Goal: Task Accomplishment & Management: Manage account settings

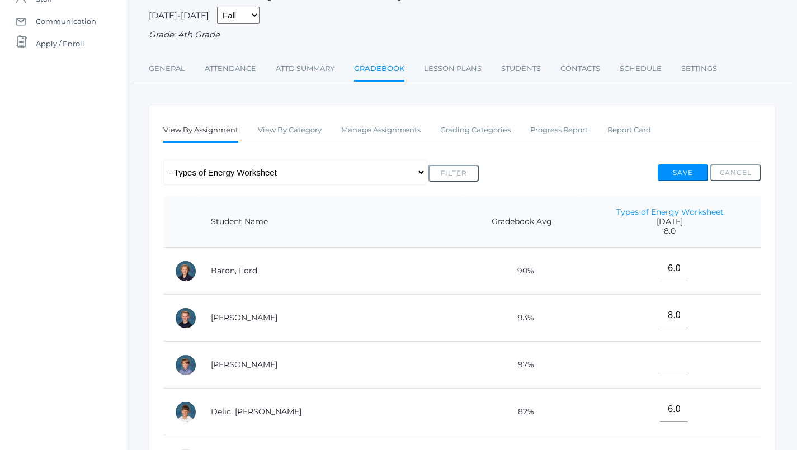
click at [674, 168] on button "Save" at bounding box center [683, 173] width 50 height 17
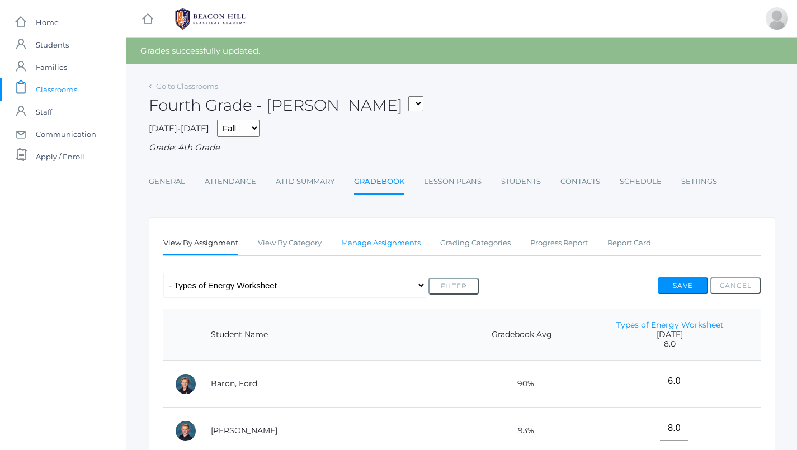
click at [388, 241] on link "Manage Assignments" at bounding box center [380, 243] width 79 height 22
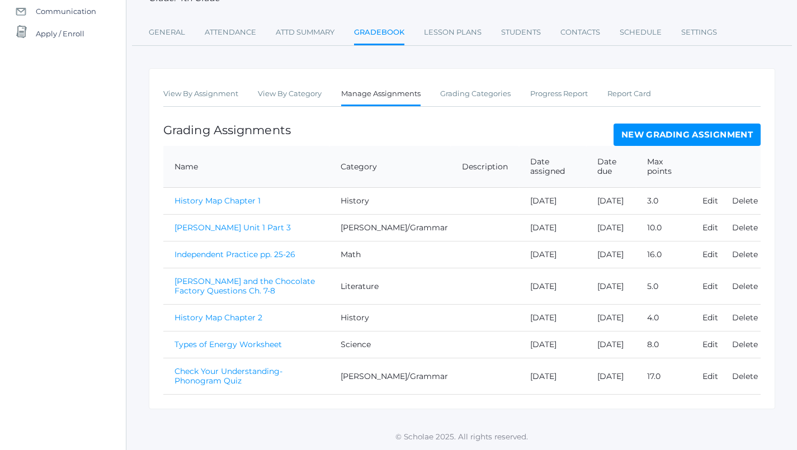
scroll to position [165, 0]
click at [284, 276] on link "[PERSON_NAME] and the Chocolate Factory Questions Ch. 7-8" at bounding box center [245, 286] width 140 height 20
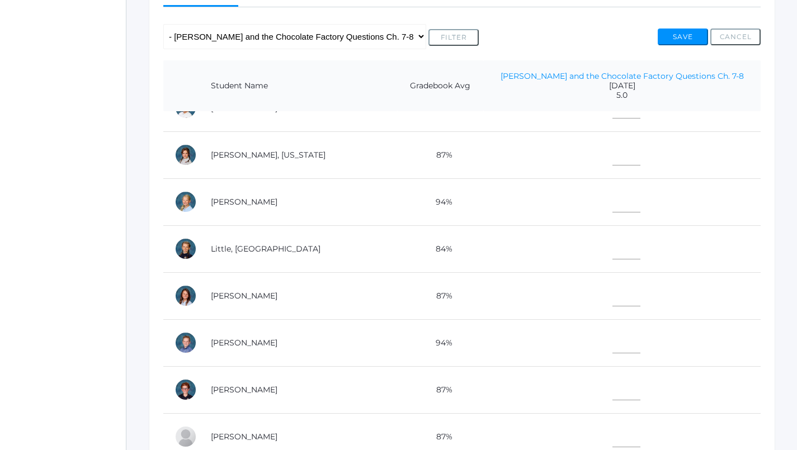
scroll to position [229, 0]
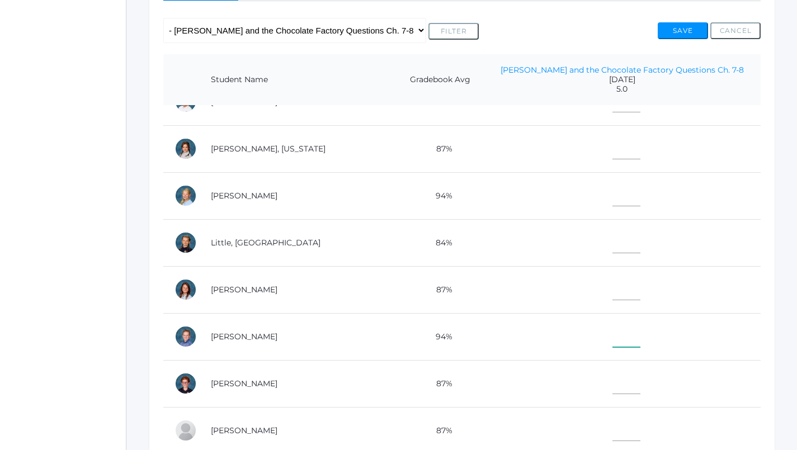
click at [613, 334] on input"] "text" at bounding box center [627, 334] width 28 height 25
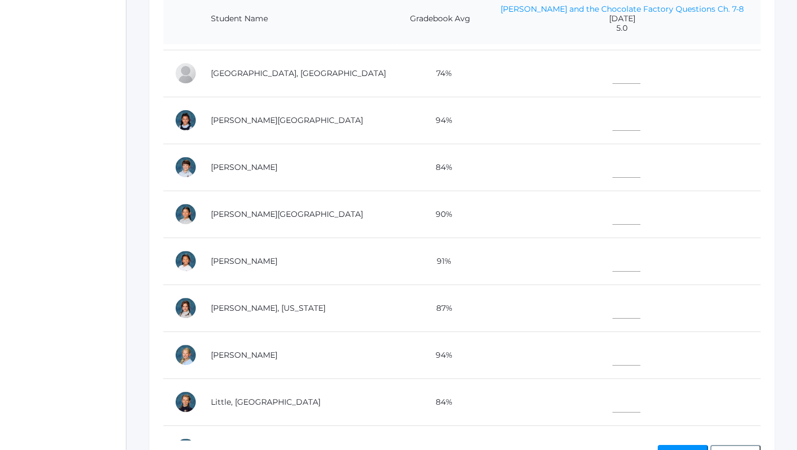
scroll to position [175, 0]
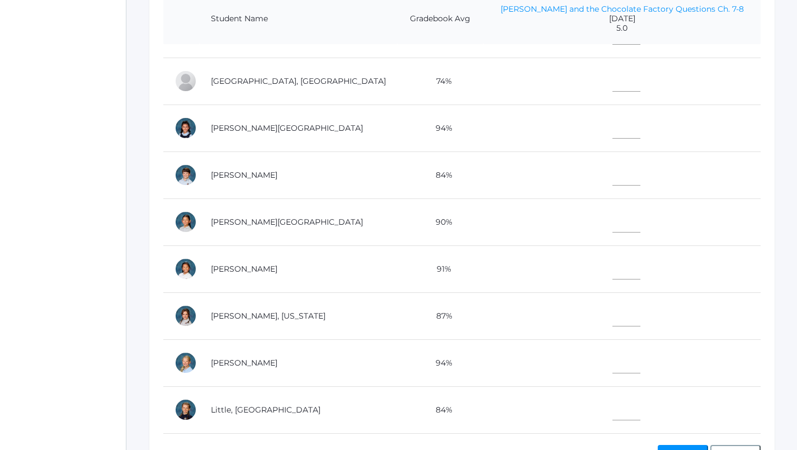
type input"] "4"
click at [614, 264] on input"] "text" at bounding box center [627, 267] width 28 height 25
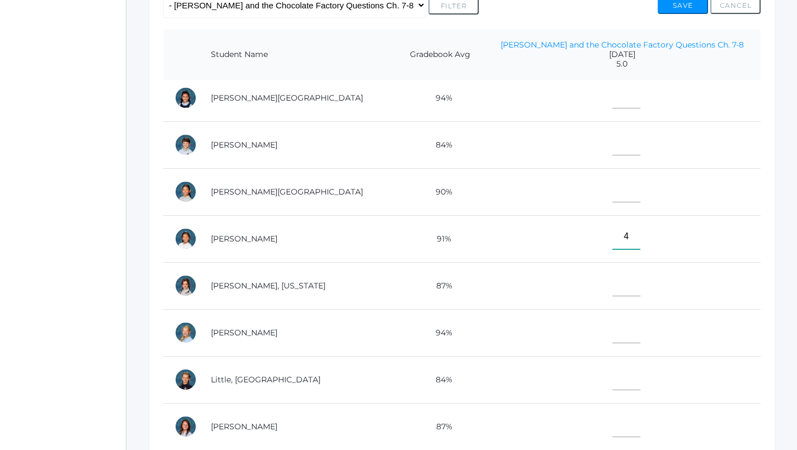
scroll to position [254, 0]
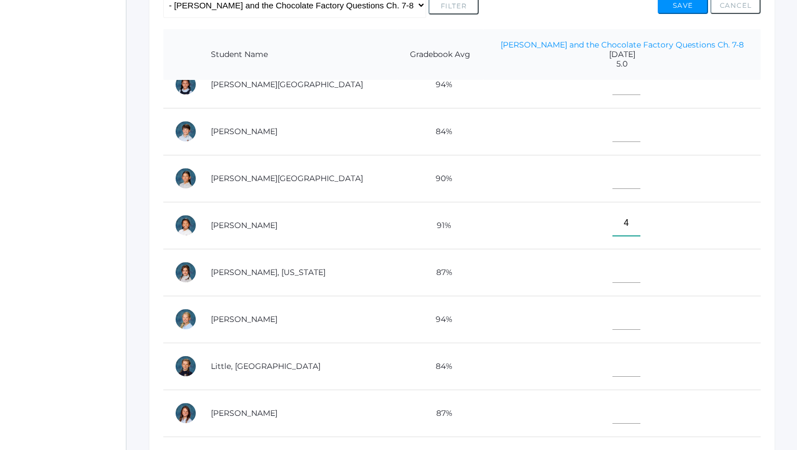
type input"] "4"
click at [613, 361] on input"] "text" at bounding box center [627, 364] width 28 height 25
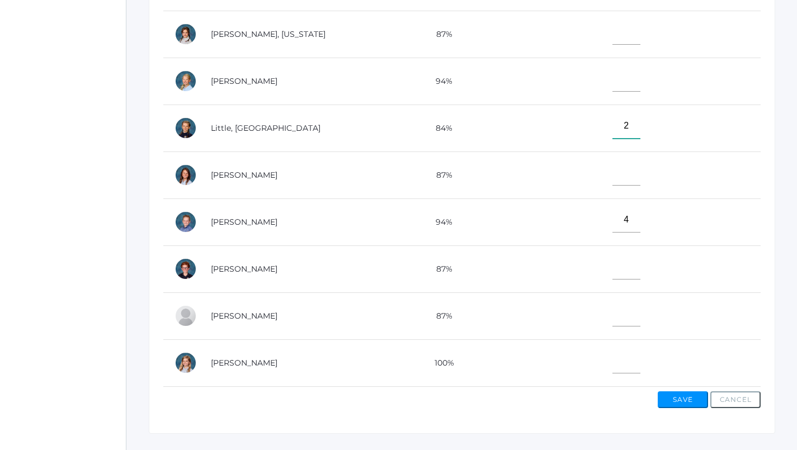
scroll to position [345, 0]
type input"] "2"
click at [613, 260] on input"] "text" at bounding box center [627, 266] width 28 height 25
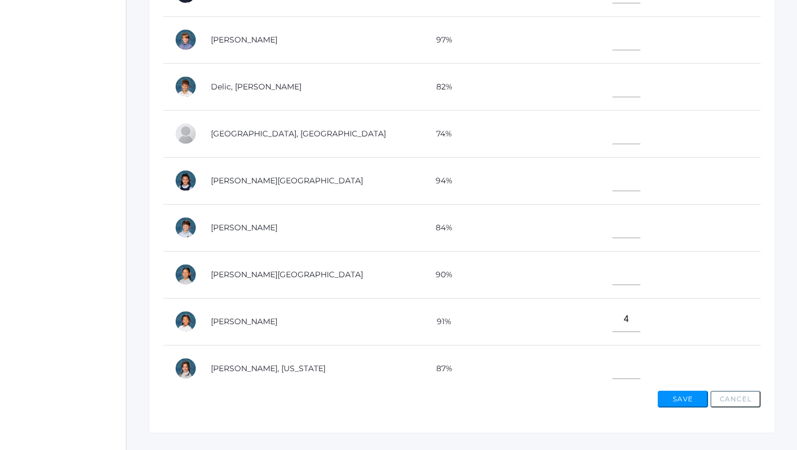
scroll to position [22, 0]
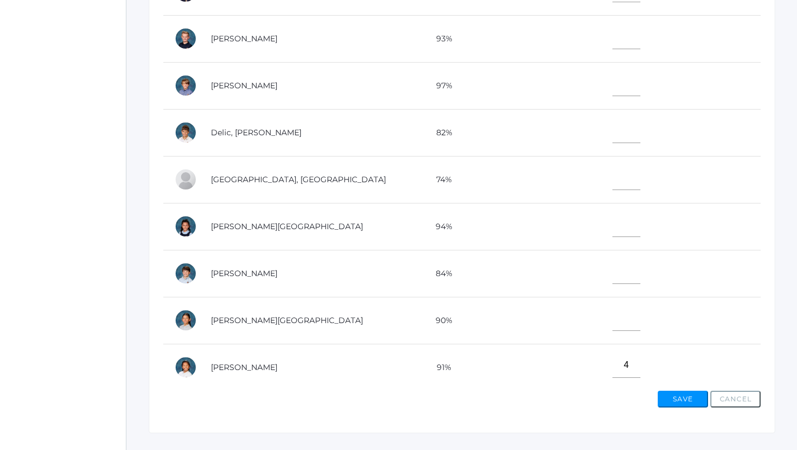
type input"] "3"
click at [619, 89] on td at bounding box center [622, 85] width 278 height 47
click at [613, 73] on input"] "text" at bounding box center [627, 83] width 28 height 25
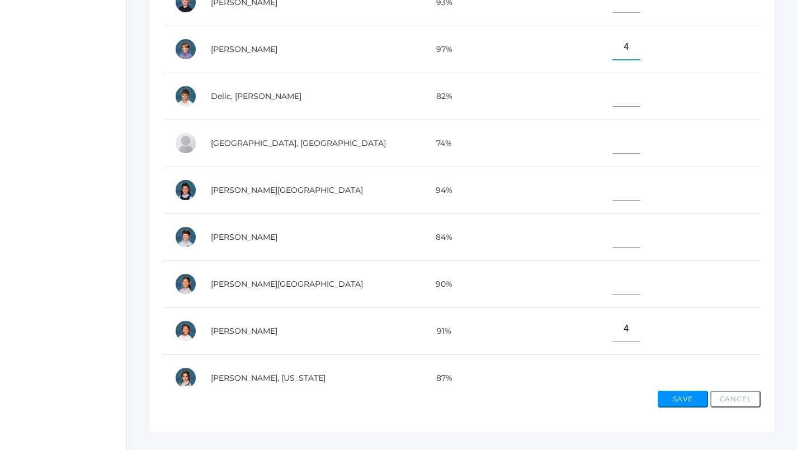
scroll to position [65, 0]
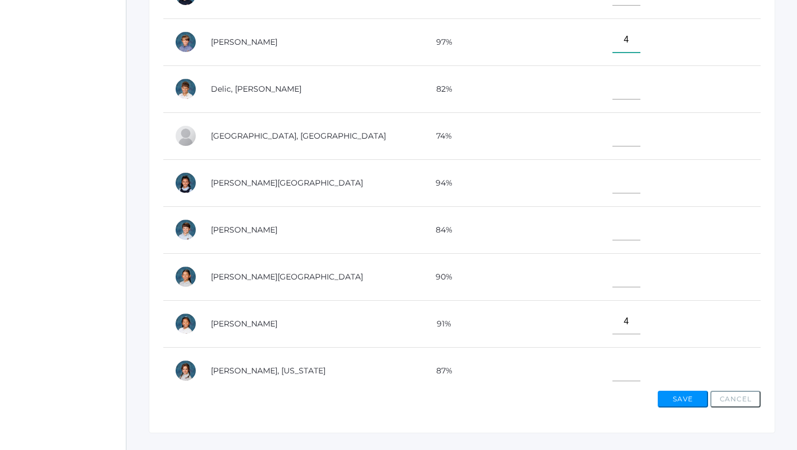
type input"] "4"
click at [613, 271] on input"] "text" at bounding box center [627, 274] width 28 height 25
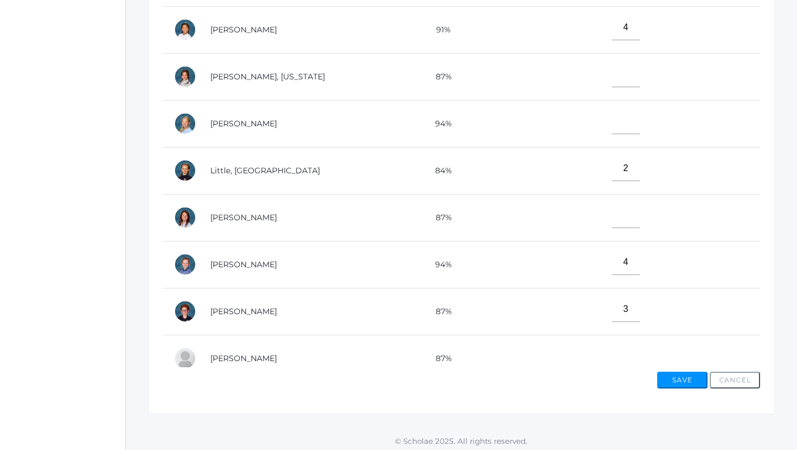
scroll to position [346, 0]
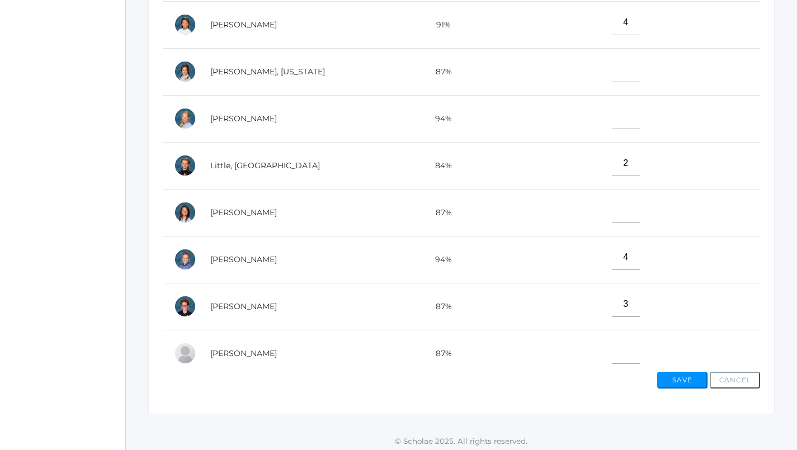
type input"] "3"
click at [612, 120] on input"] "text" at bounding box center [626, 116] width 28 height 25
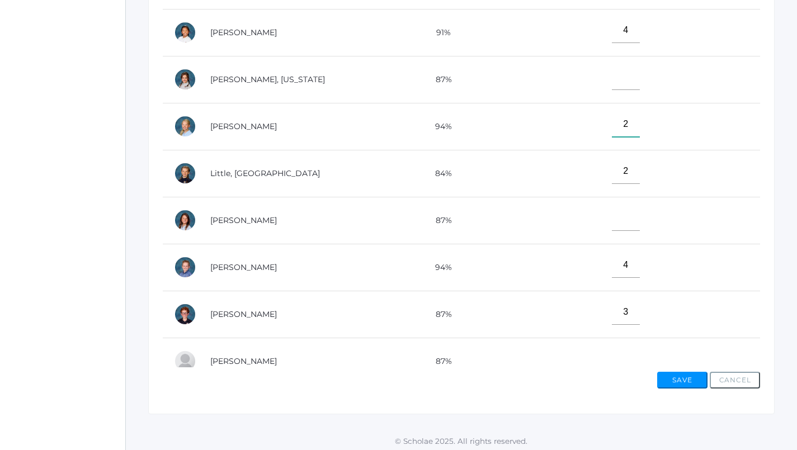
scroll to position [336, 0]
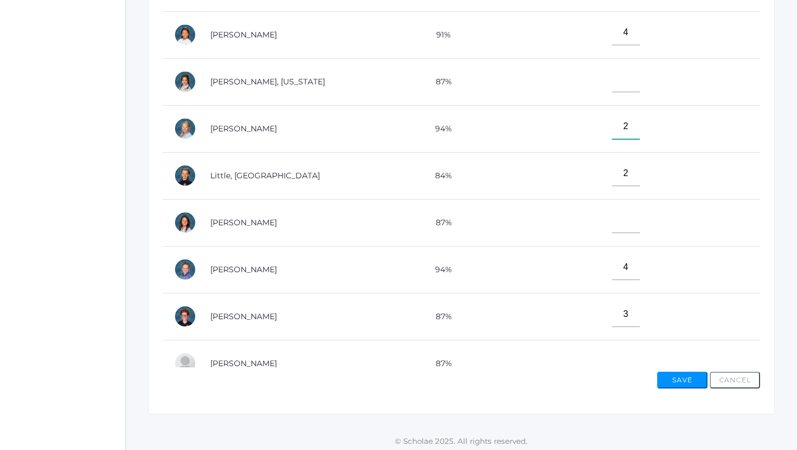
type input"] "2"
click at [612, 83] on input"] "text" at bounding box center [626, 79] width 28 height 25
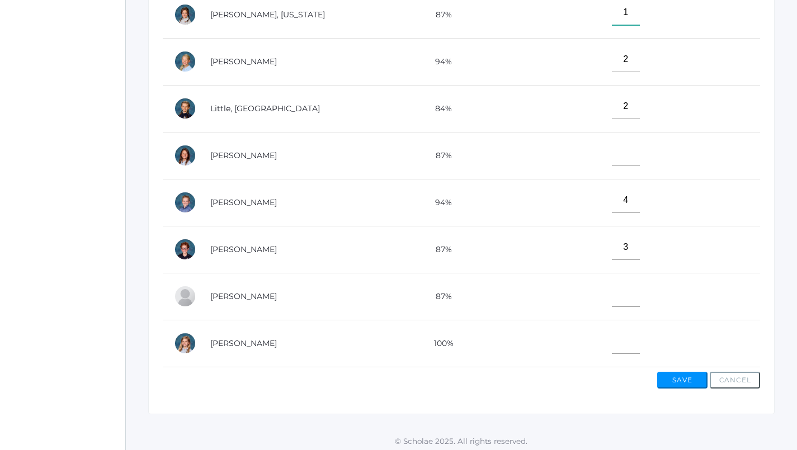
scroll to position [411, 0]
type input"] "1"
click at [612, 282] on input"] "text" at bounding box center [626, 294] width 28 height 25
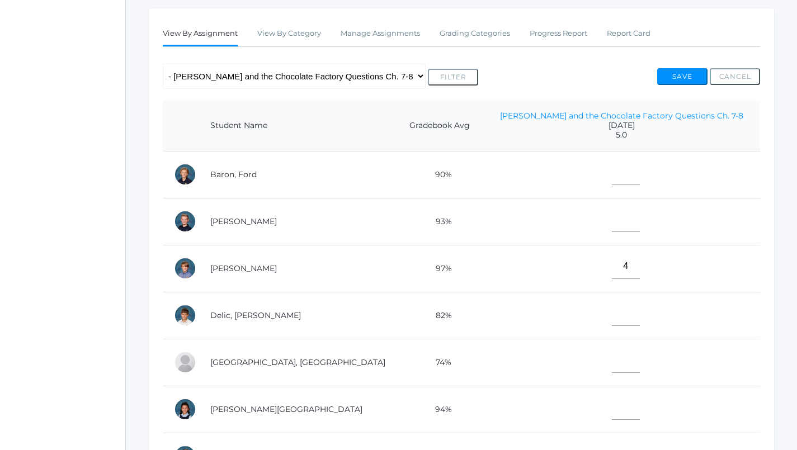
scroll to position [138, 1]
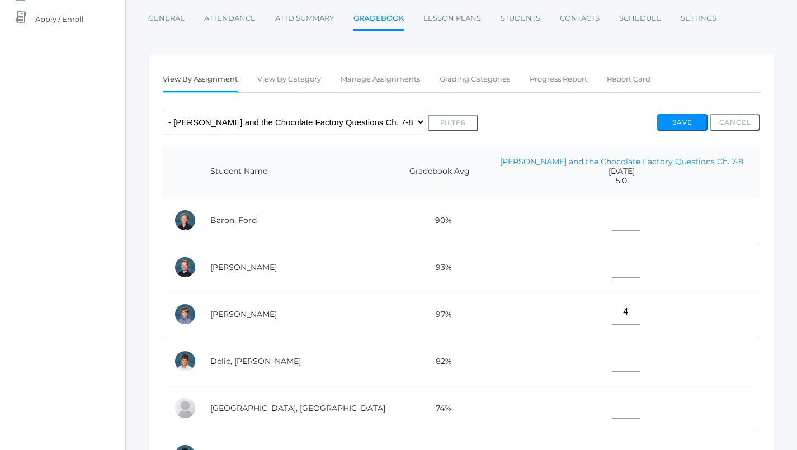
type input"] "4"
click at [612, 206] on input"] "text" at bounding box center [626, 218] width 28 height 25
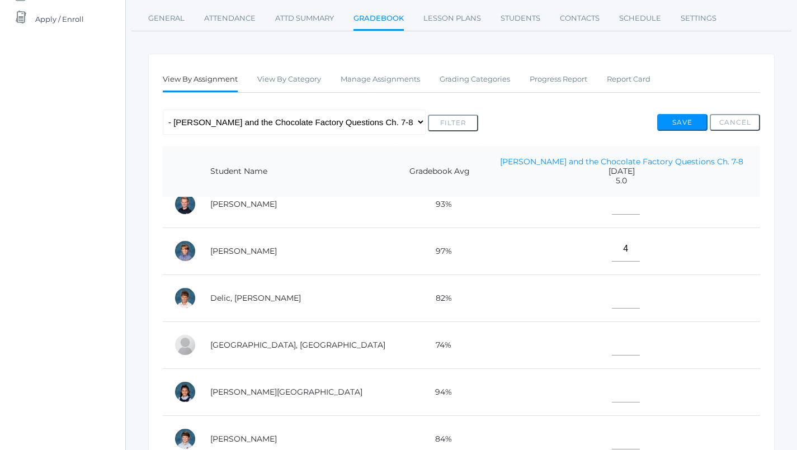
scroll to position [76, 0]
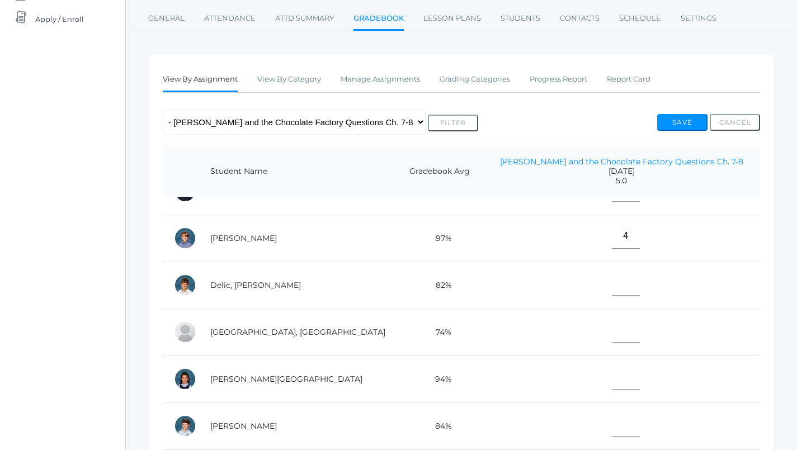
type input"] "2"
click at [612, 283] on input"] "text" at bounding box center [626, 283] width 28 height 25
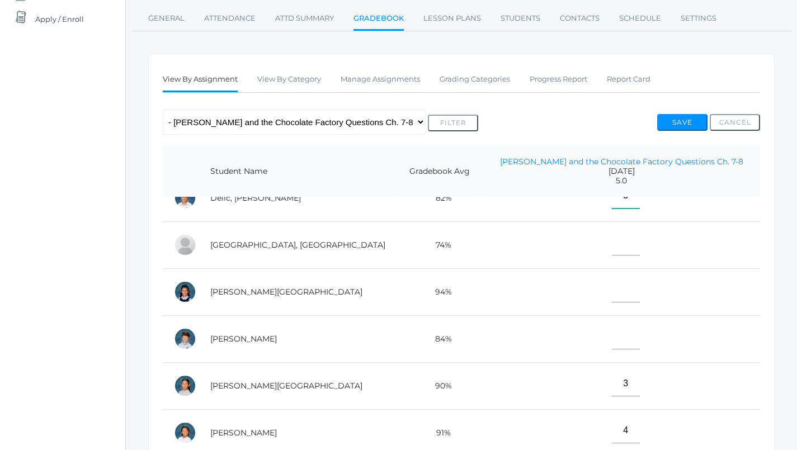
scroll to position [143, 0]
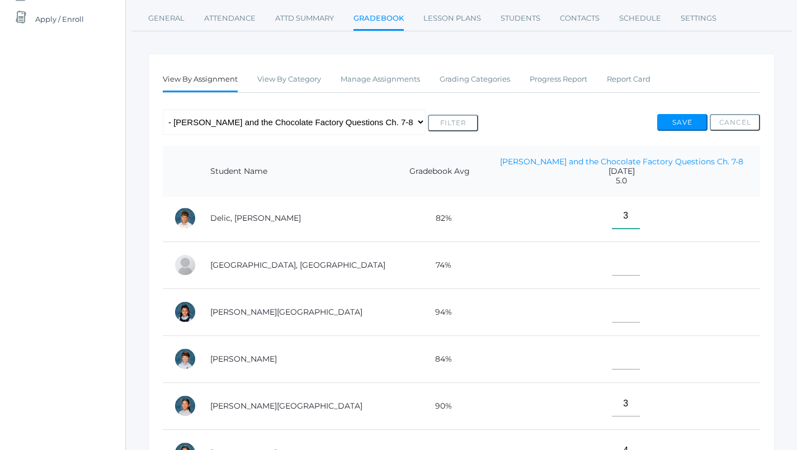
type input"] "3"
click at [612, 350] on input"] "text" at bounding box center [626, 357] width 28 height 25
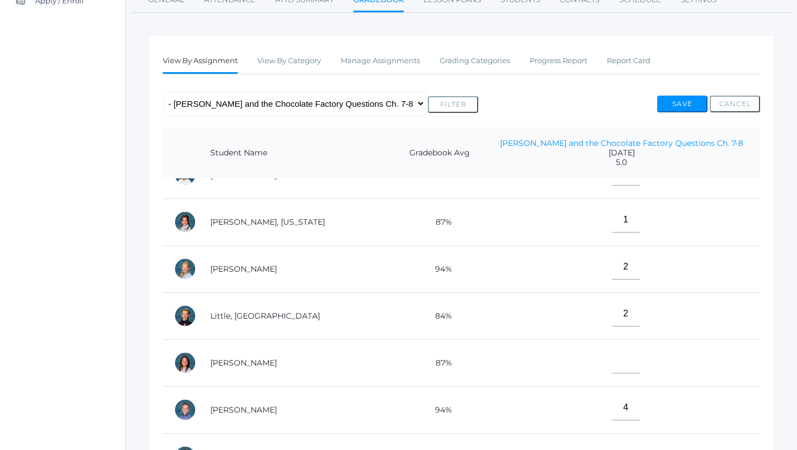
scroll to position [161, 1]
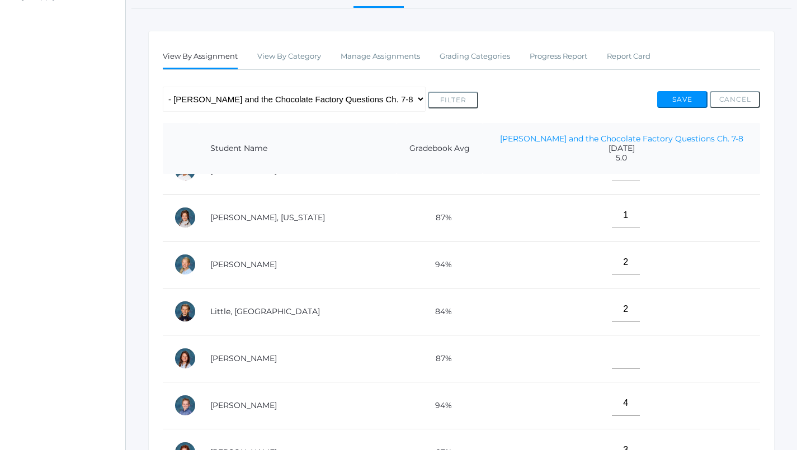
type input"] "1"
click at [612, 350] on input"] "text" at bounding box center [626, 356] width 28 height 25
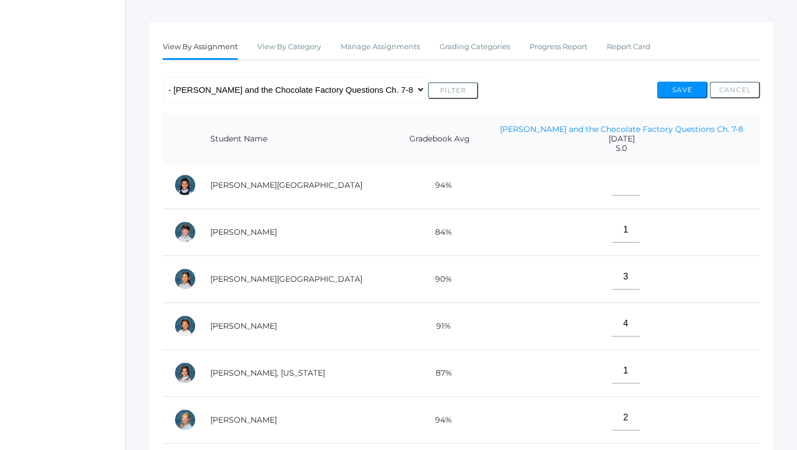
scroll to position [200, 0]
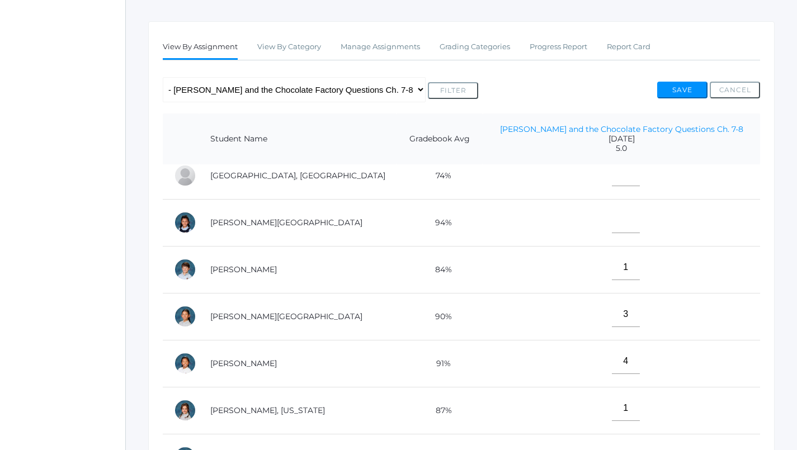
type input"] "3"
click at [612, 222] on input"] "text" at bounding box center [626, 220] width 28 height 25
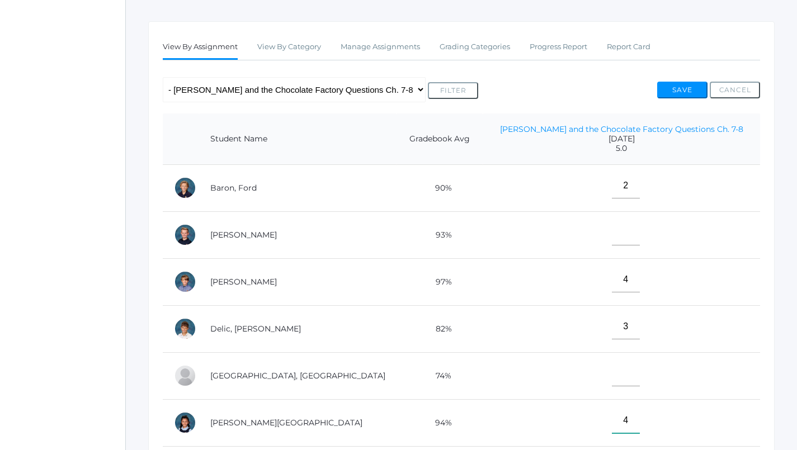
scroll to position [0, 0]
type input"] "4"
click at [612, 236] on input"] "text" at bounding box center [626, 232] width 28 height 25
type input"] "5"
click at [680, 87] on button "Save" at bounding box center [683, 90] width 50 height 17
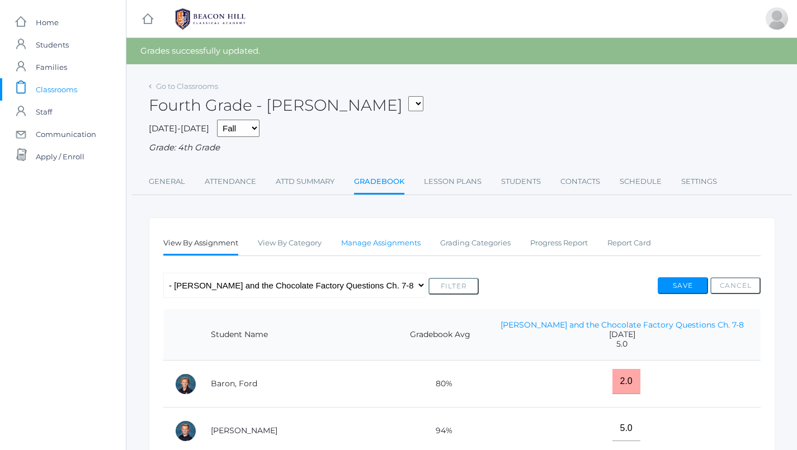
click at [391, 246] on link "Manage Assignments" at bounding box center [380, 243] width 79 height 22
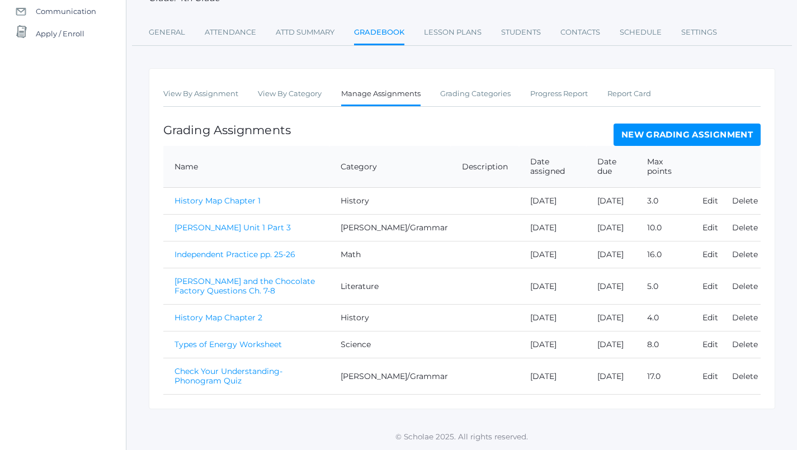
scroll to position [165, 0]
click at [230, 375] on link "Check Your Understanding- Phonogram Quiz" at bounding box center [229, 377] width 108 height 20
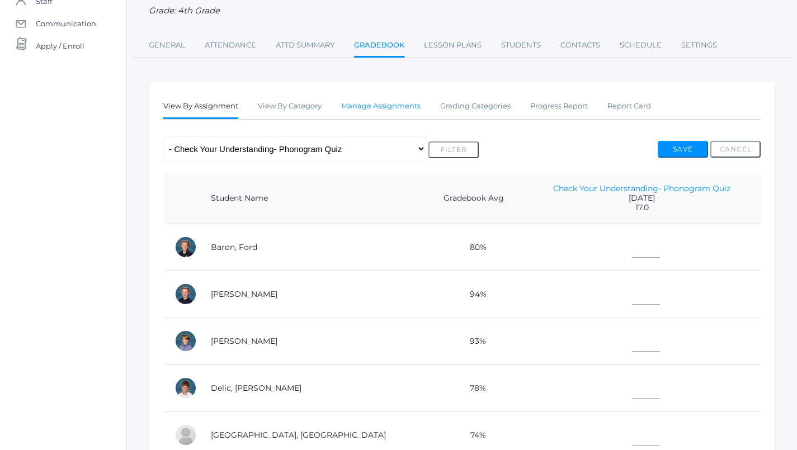
click at [383, 104] on link "Manage Assignments" at bounding box center [380, 106] width 79 height 22
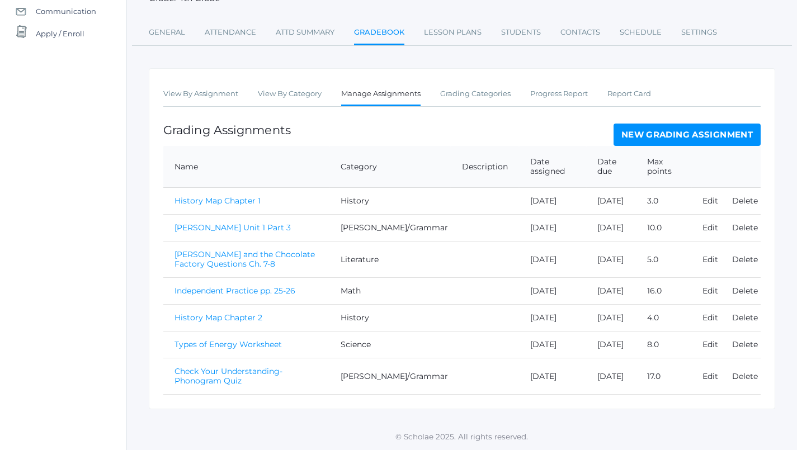
scroll to position [165, 0]
click at [232, 376] on link "Check Your Understanding- Phonogram Quiz" at bounding box center [229, 377] width 108 height 20
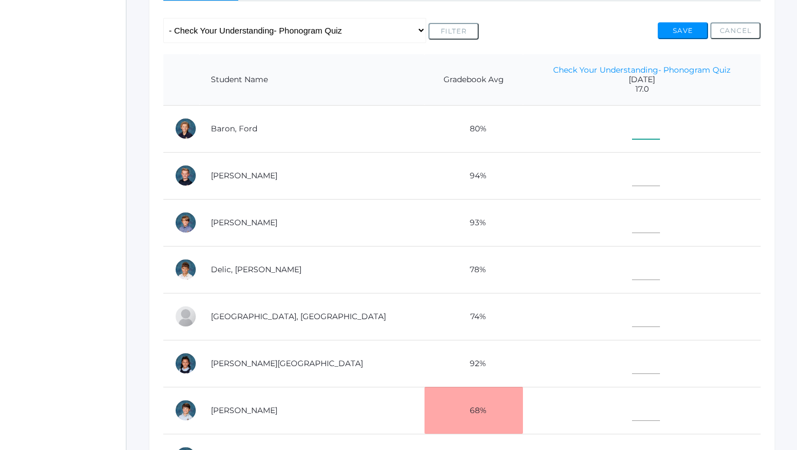
click at [632, 121] on input"] "text" at bounding box center [646, 126] width 28 height 25
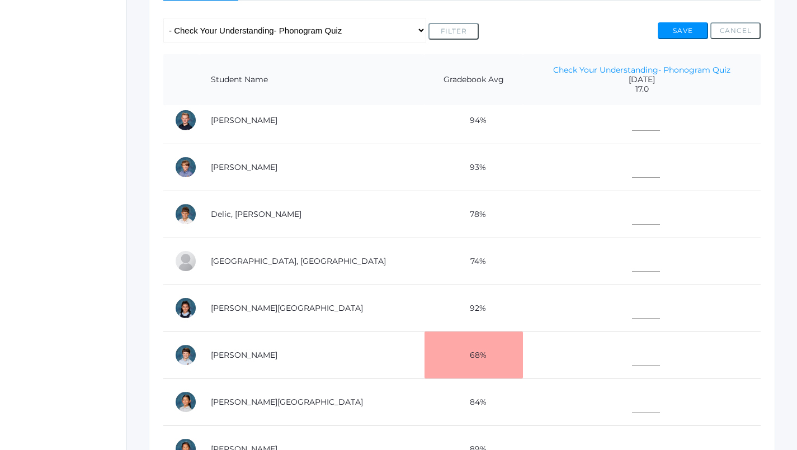
scroll to position [54, 0]
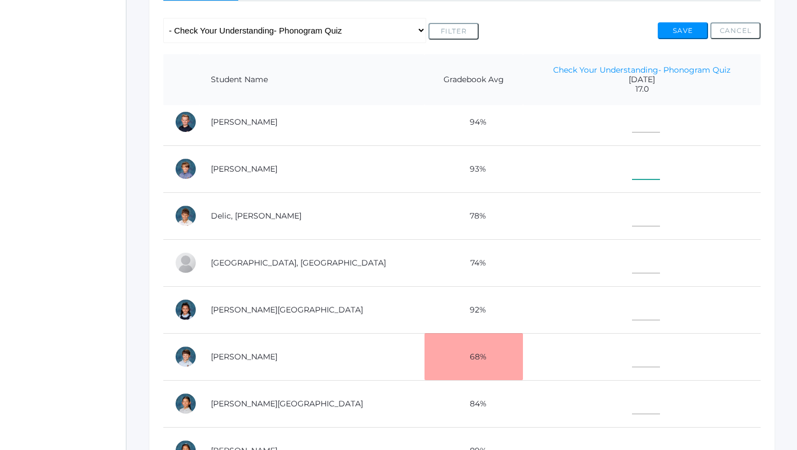
click at [632, 167] on input"] "text" at bounding box center [646, 166] width 28 height 25
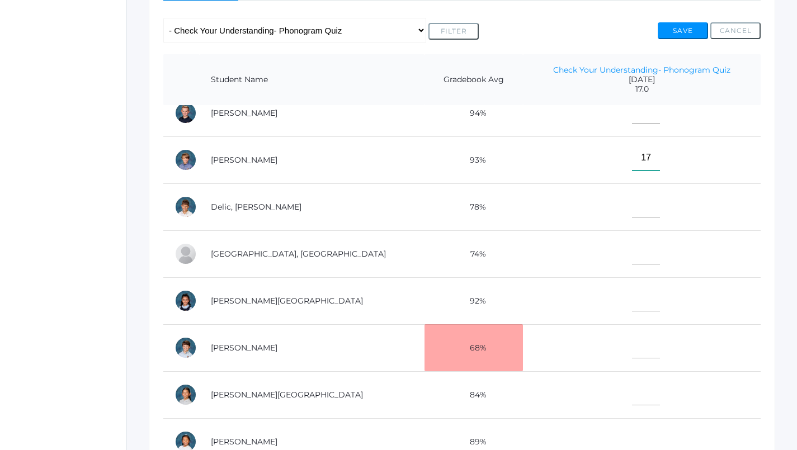
type input"] "17"
click at [632, 297] on input"] "text" at bounding box center [646, 299] width 28 height 25
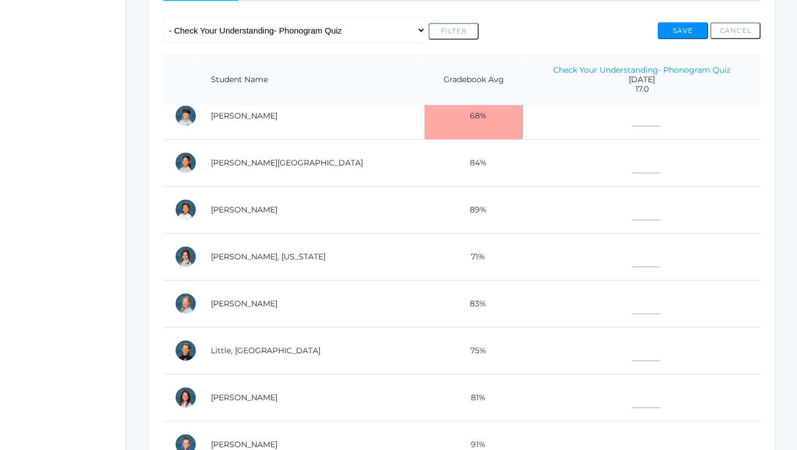
scroll to position [299, 0]
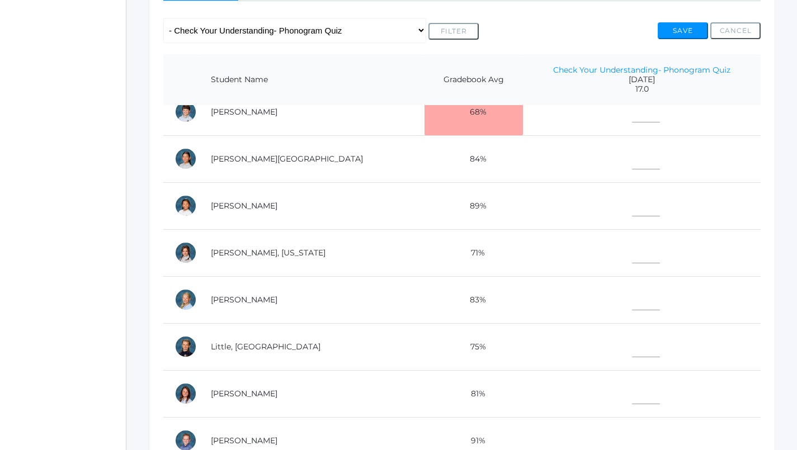
type input"] "17"
click at [632, 386] on input"] "text" at bounding box center [646, 391] width 28 height 25
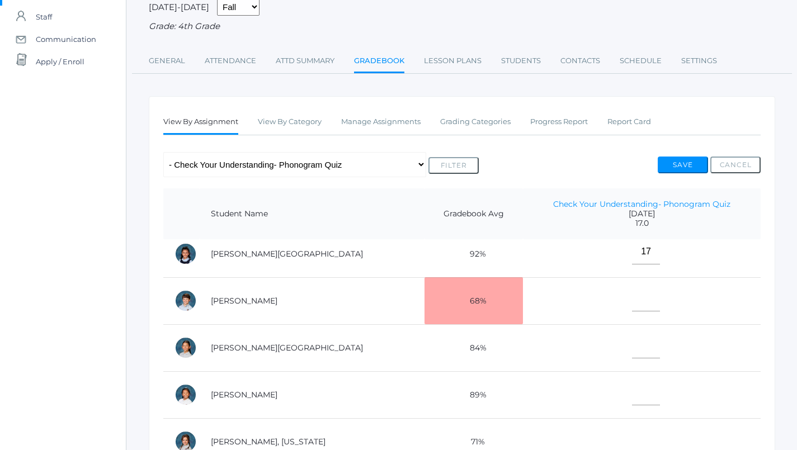
scroll to position [241, 0]
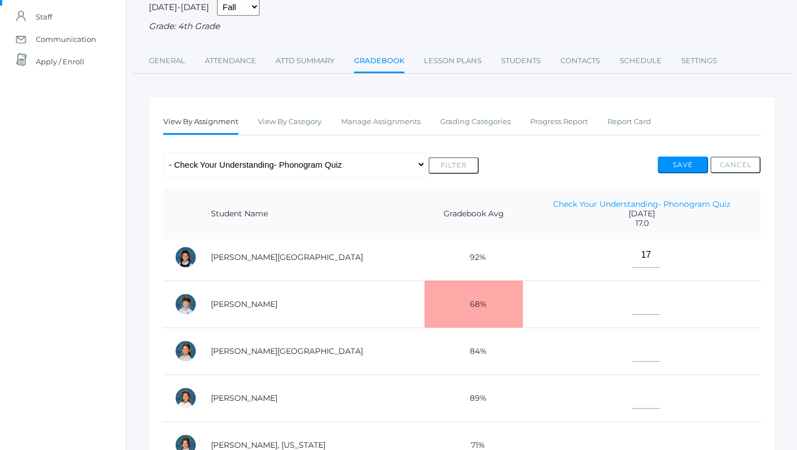
type input"] "17"
click at [632, 350] on input"] "text" at bounding box center [646, 349] width 28 height 25
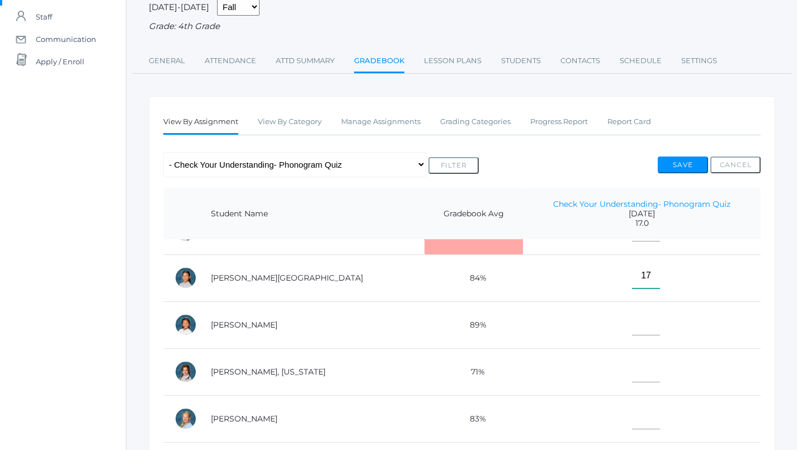
scroll to position [312, 0]
type input"] "17"
click at [632, 372] on input"] "text" at bounding box center [646, 371] width 28 height 25
type input"] "17"
click at [632, 410] on input"] "text" at bounding box center [646, 418] width 28 height 25
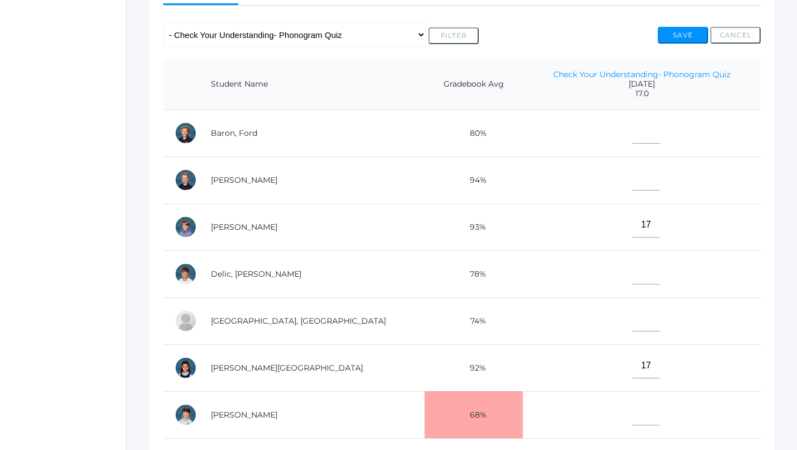
scroll to position [225, 1]
type input"] "16"
click at [632, 135] on input"] "text" at bounding box center [646, 131] width 28 height 25
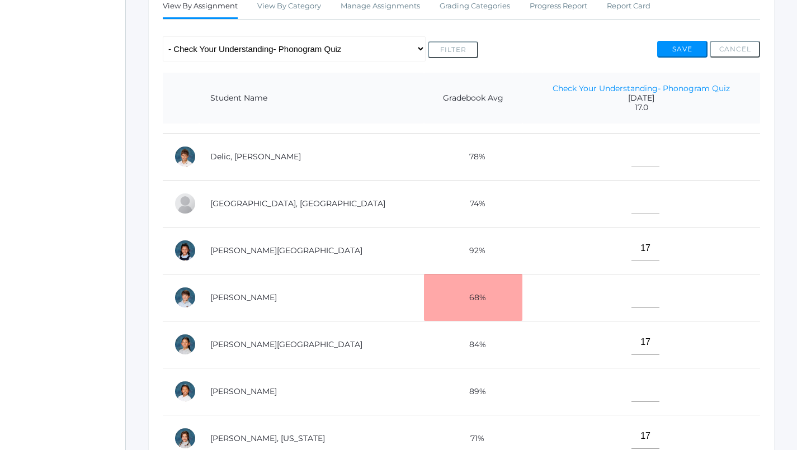
scroll to position [132, 0]
type input"] "16"
click at [632, 204] on input"] "text" at bounding box center [646, 201] width 28 height 25
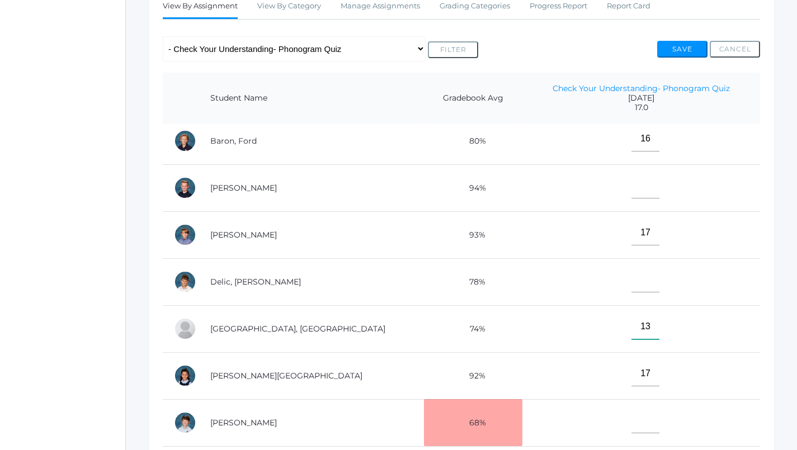
scroll to position [3, 0]
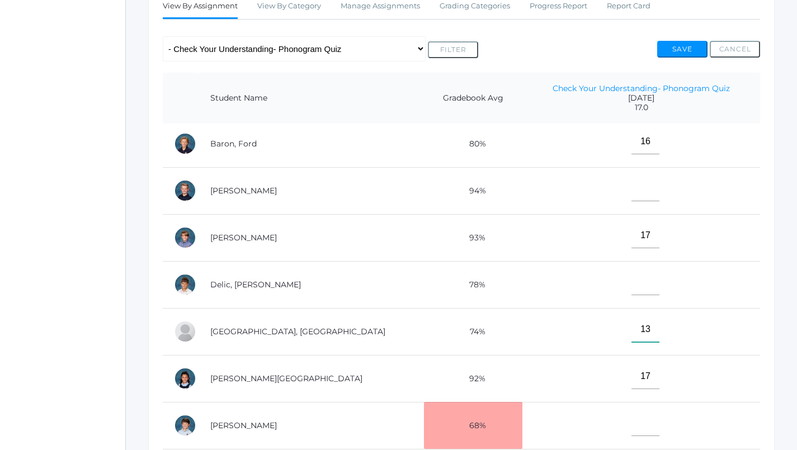
type input"] "13"
click at [632, 287] on input"] "text" at bounding box center [646, 282] width 28 height 25
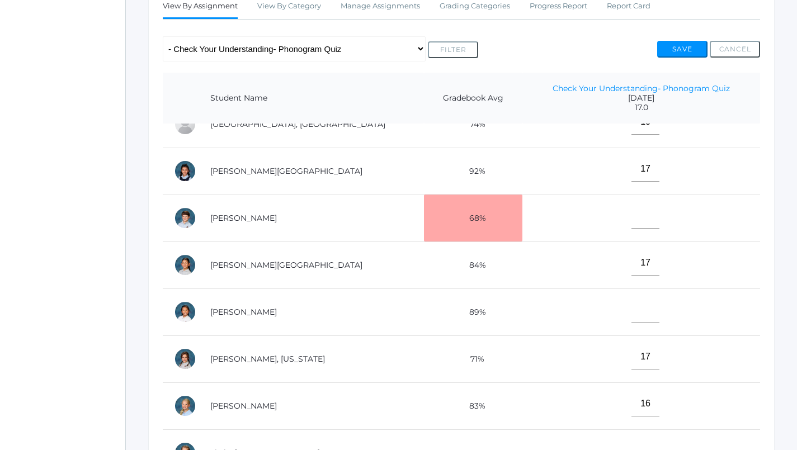
scroll to position [198, 0]
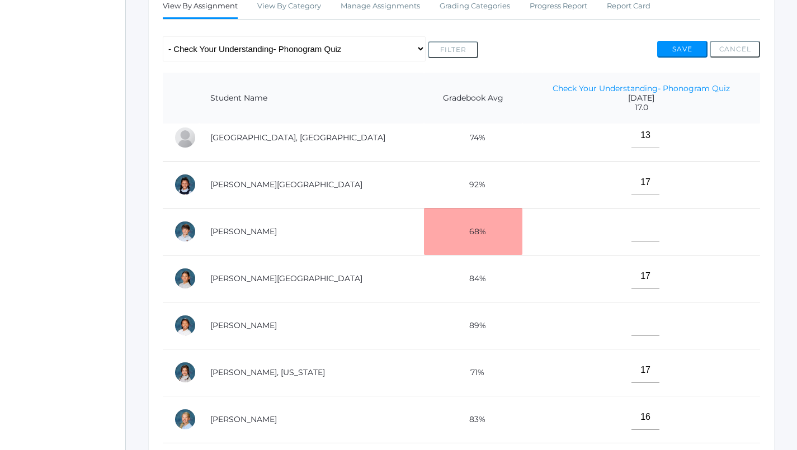
type input"] "14"
click at [632, 229] on input"] "text" at bounding box center [646, 229] width 28 height 25
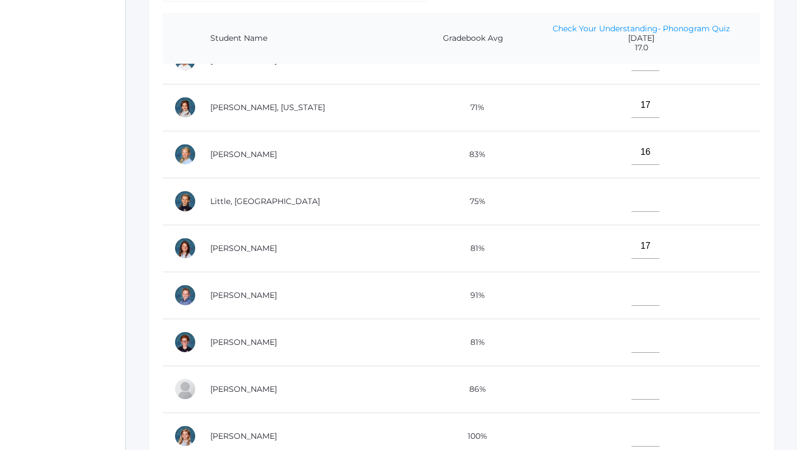
scroll to position [286, 1]
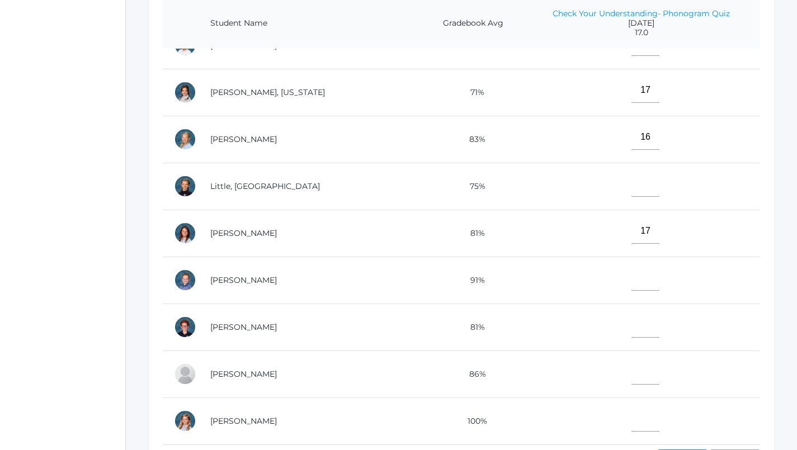
type input"] "17"
click at [632, 363] on input"] "text" at bounding box center [646, 372] width 28 height 25
type input"] "14"
click at [632, 172] on input"] "text" at bounding box center [646, 184] width 28 height 25
type input"] "17"
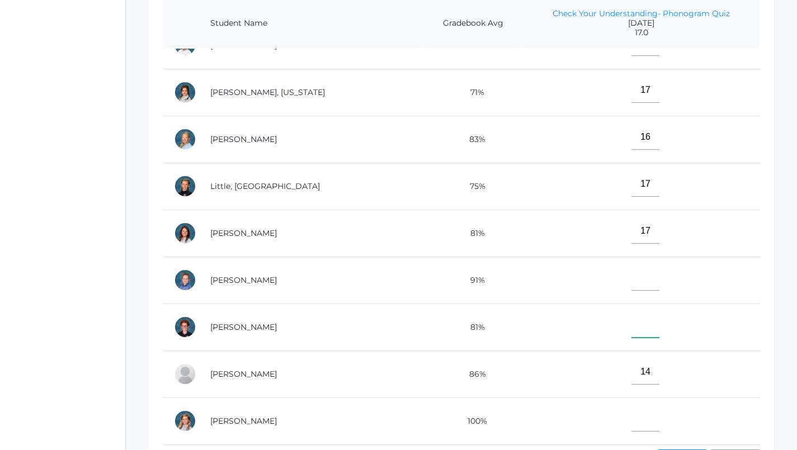
click at [632, 313] on input"] "text" at bounding box center [646, 325] width 28 height 25
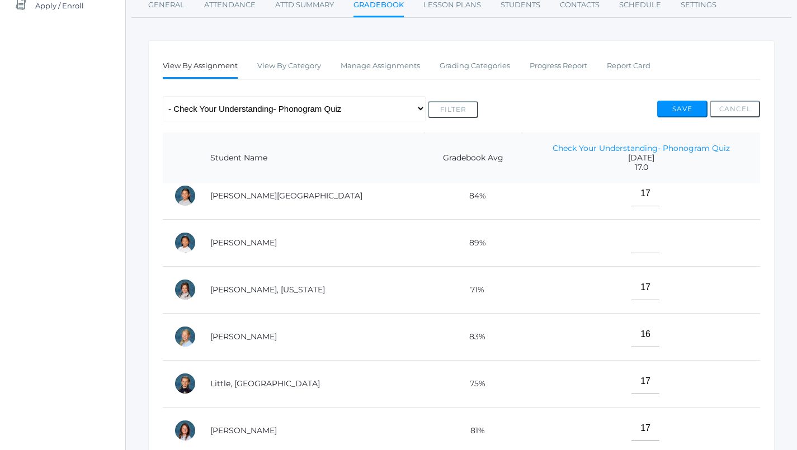
scroll to position [321, 0]
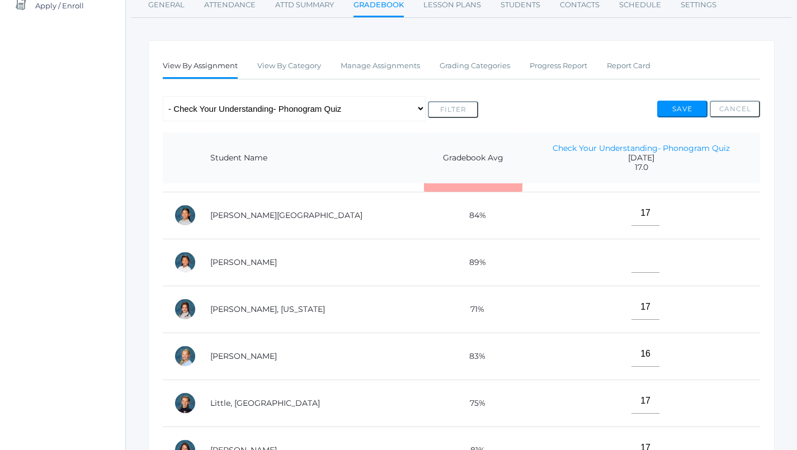
type input"] "14"
click at [632, 262] on input"] "text" at bounding box center [646, 260] width 28 height 25
type input"] "17"
click at [679, 101] on button "Save" at bounding box center [683, 109] width 50 height 17
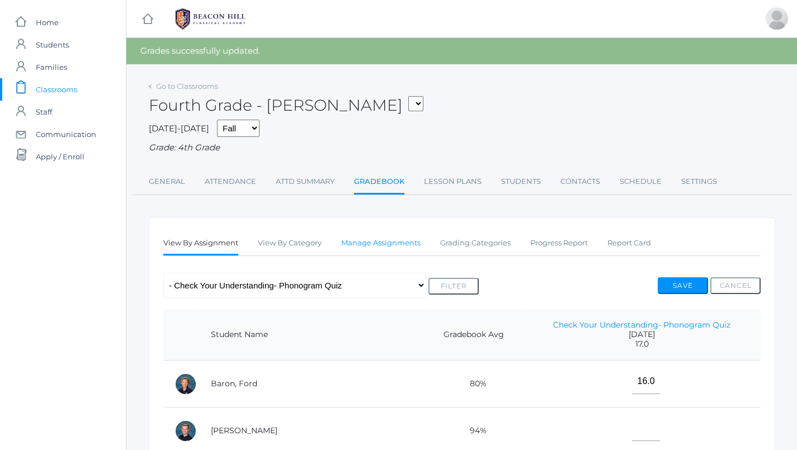
click at [395, 237] on link "Manage Assignments" at bounding box center [380, 243] width 79 height 22
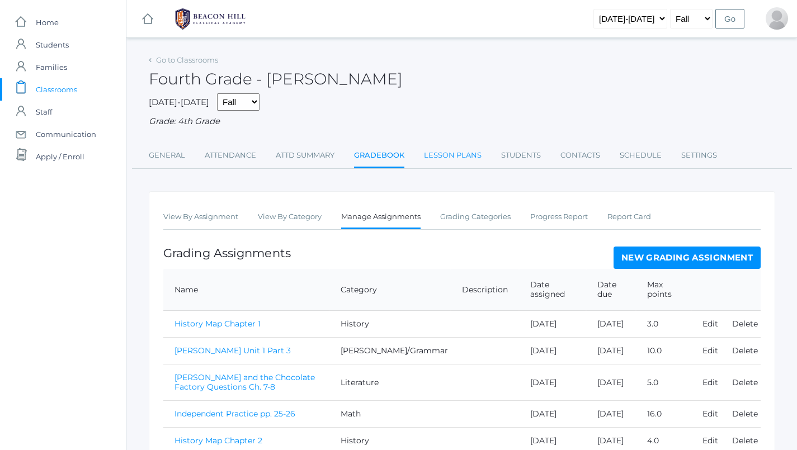
click at [450, 147] on link "Lesson Plans" at bounding box center [453, 155] width 58 height 22
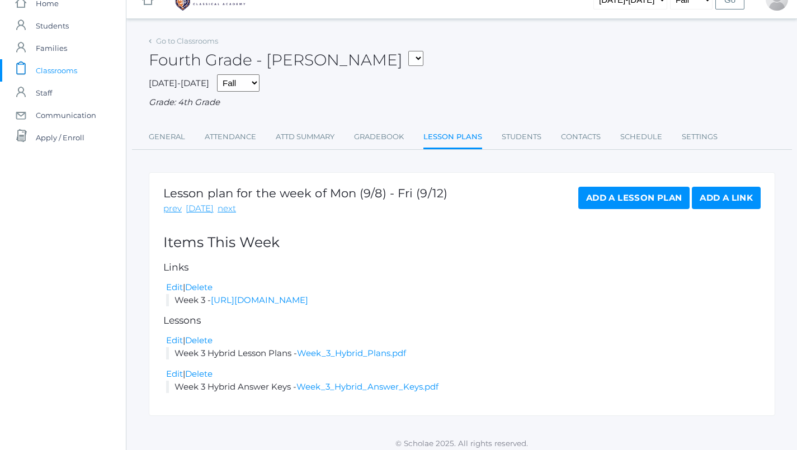
scroll to position [18, 0]
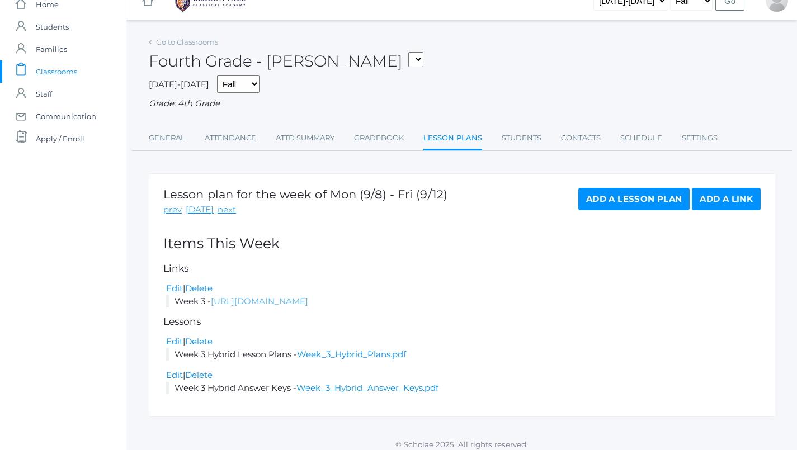
click at [308, 296] on link "https://docs.google.com/document/d/1W_ybEcFPYfc50ex6XgFBFBK9SMFNgWOsvpC5-I0IWG0…" at bounding box center [259, 301] width 97 height 11
